Goal: Task Accomplishment & Management: Use online tool/utility

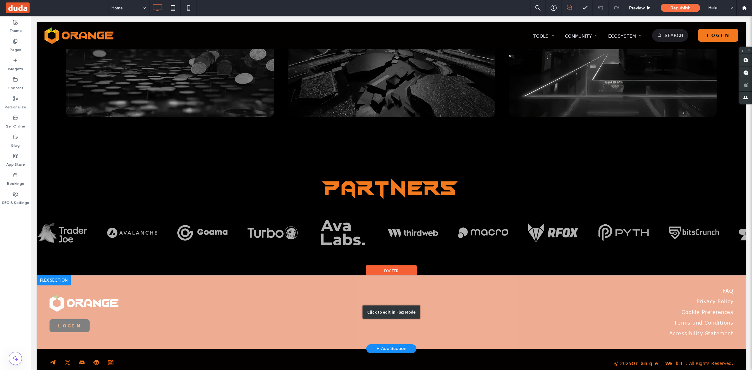
scroll to position [1854, 0]
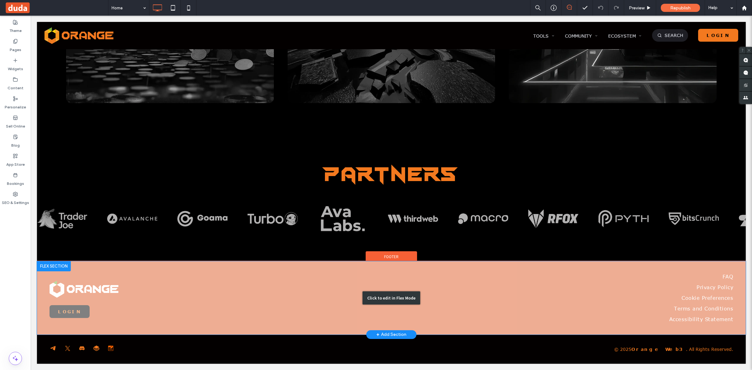
click at [132, 284] on div "Click to edit in Flex Mode" at bounding box center [391, 297] width 709 height 73
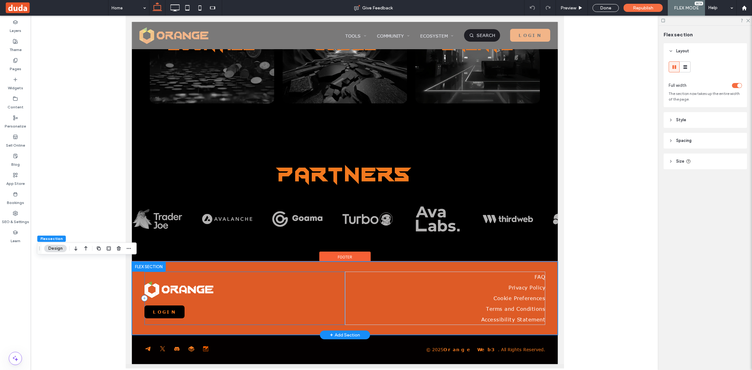
scroll to position [1524, 0]
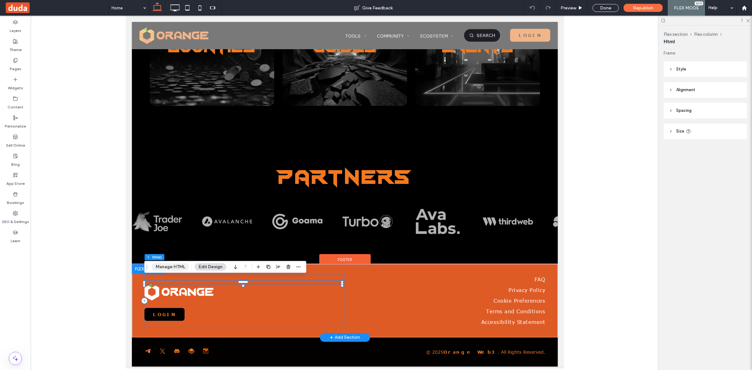
click at [175, 264] on button "Manage HTML" at bounding box center [171, 267] width 38 height 8
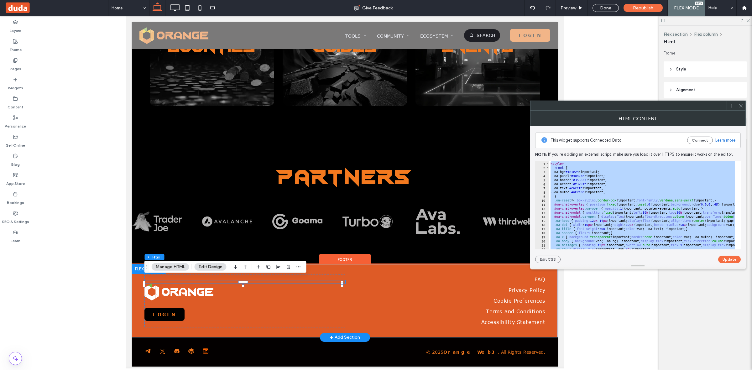
click at [646, 180] on div "< style > :root { --oa-bg: #1e1e24 !important; --oa-panel: #40424d !important; …" at bounding box center [642, 205] width 186 height 88
click at [669, 201] on div "< style > :root { --oa-bg: #1e1e24 !important; --oa-panel: #40424d !important; …" at bounding box center [642, 205] width 186 height 88
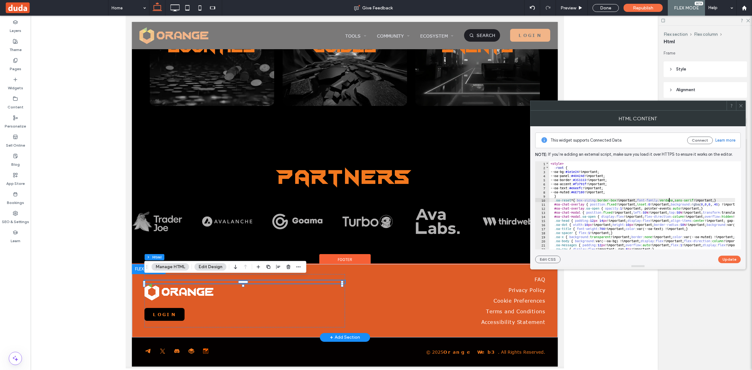
type textarea "**********"
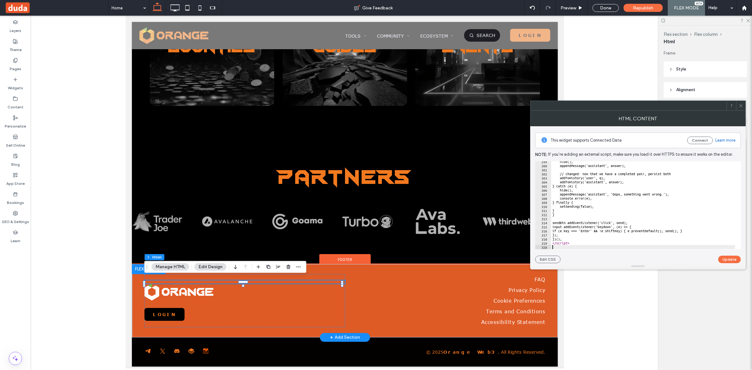
scroll to position [1216, 0]
click at [729, 261] on button "Update" at bounding box center [729, 260] width 23 height 8
click at [742, 102] on span at bounding box center [741, 105] width 5 height 9
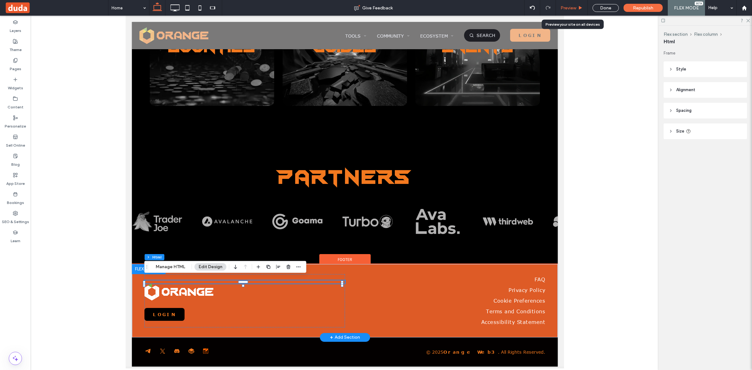
drag, startPoint x: 577, startPoint y: 6, endPoint x: 402, endPoint y: 13, distance: 175.4
click at [577, 6] on div "Preview" at bounding box center [572, 7] width 32 height 5
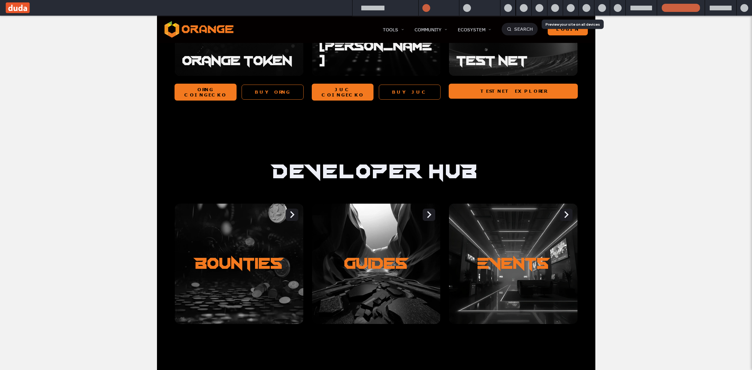
scroll to position [1737, 0]
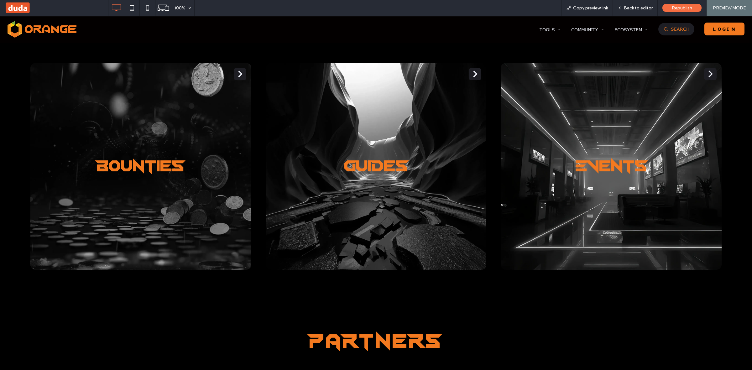
click at [671, 30] on span "Search" at bounding box center [680, 28] width 18 height 5
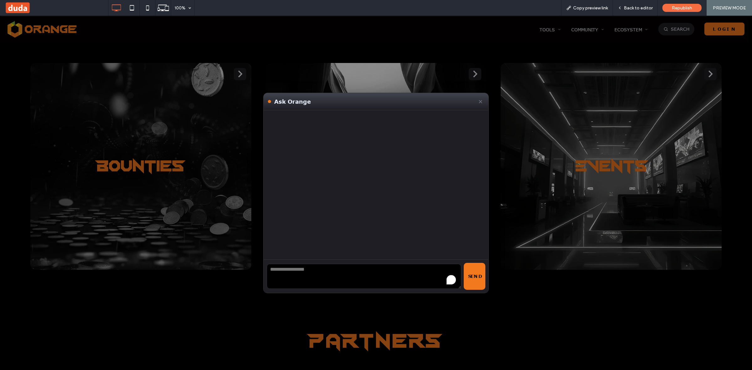
click at [290, 273] on textarea "To enrich screen reader interactions, please activate Accessibility in Grammarl…" at bounding box center [364, 276] width 195 height 25
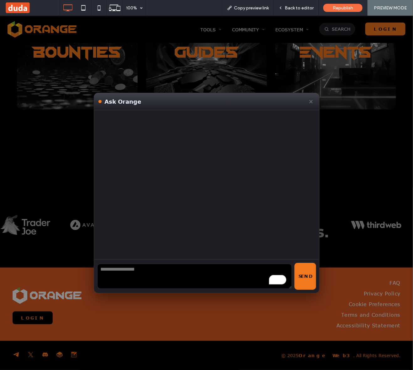
scroll to position [1499, 0]
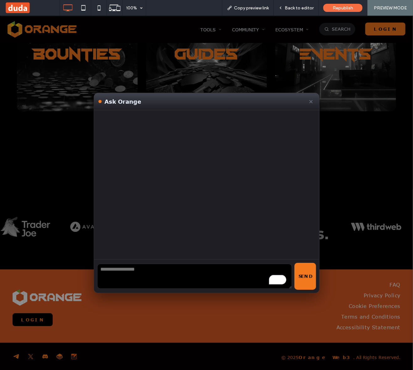
click at [139, 276] on textarea "To enrich screen reader interactions, please activate Accessibility in Grammarl…" at bounding box center [194, 276] width 195 height 25
type textarea "**********"
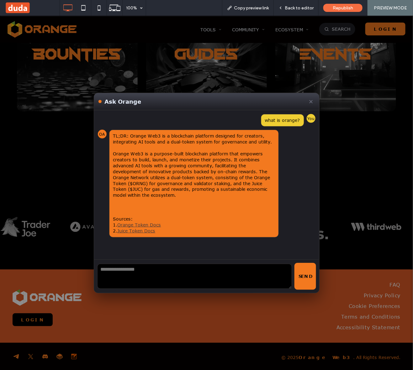
click at [163, 271] on textarea "To enrich screen reader interactions, please activate Accessibility in Grammarl…" at bounding box center [194, 276] width 195 height 25
type textarea "**********"
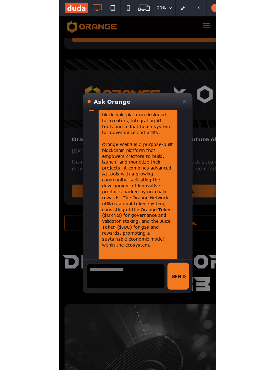
scroll to position [871, 0]
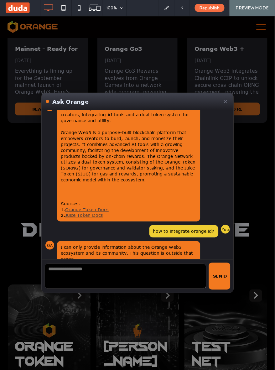
click at [119, 270] on textarea "To enrich screen reader interactions, please activate Accessibility in Grammarl…" at bounding box center [126, 276] width 162 height 25
type textarea "**********"
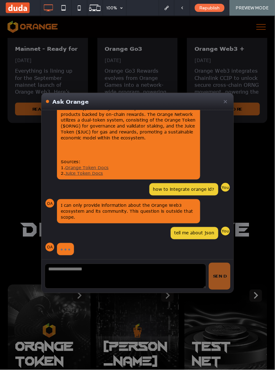
scroll to position [89, 0]
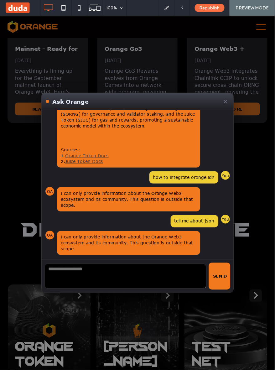
click at [103, 272] on textarea "To enrich screen reader interactions, please activate Accessibility in Grammarl…" at bounding box center [126, 276] width 162 height 25
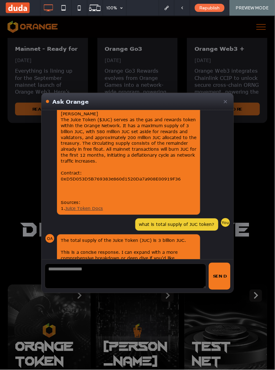
scroll to position [307, 0]
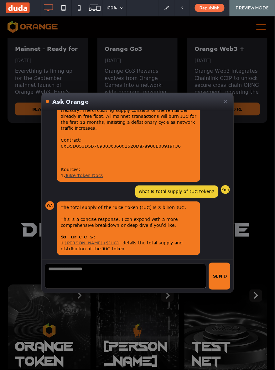
click at [123, 281] on textarea "To enrich screen reader interactions, please activate Accessibility in Grammarl…" at bounding box center [126, 276] width 162 height 25
type textarea "**********"
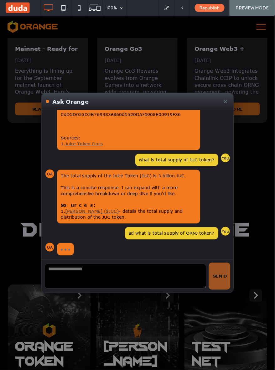
scroll to position [405, 0]
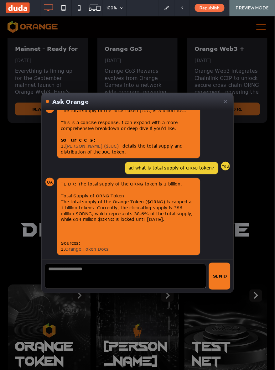
click at [82, 272] on textarea "To enrich screen reader interactions, please activate Accessibility in Grammarl…" at bounding box center [126, 276] width 162 height 25
type textarea "**********"
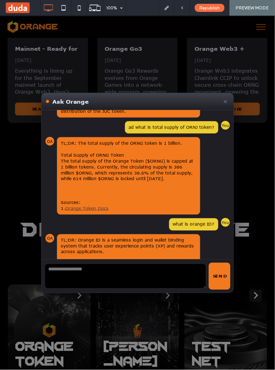
scroll to position [532, 0]
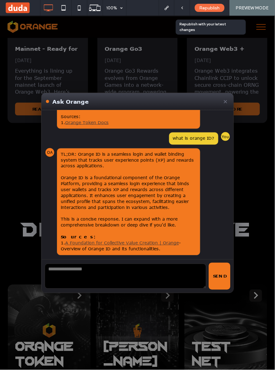
click at [223, 99] on button "✕" at bounding box center [225, 101] width 7 height 9
